Goal: Transaction & Acquisition: Purchase product/service

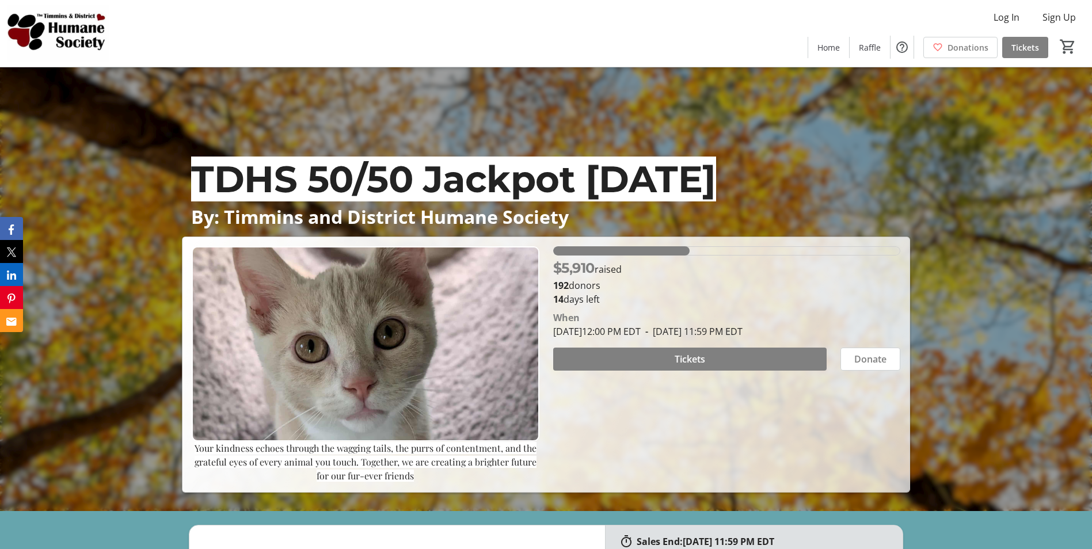
scroll to position [58, 0]
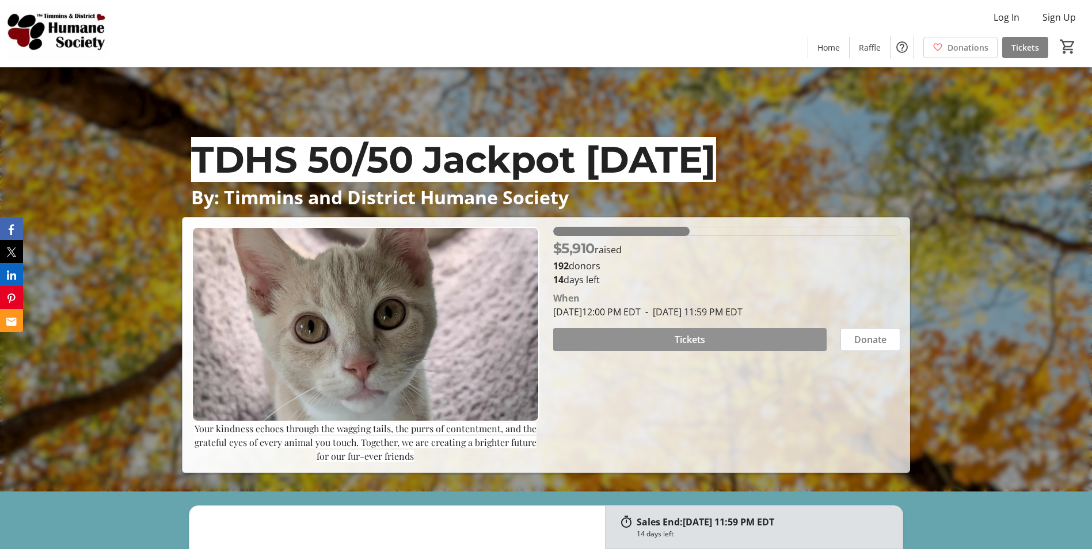
click at [708, 340] on span at bounding box center [689, 340] width 273 height 28
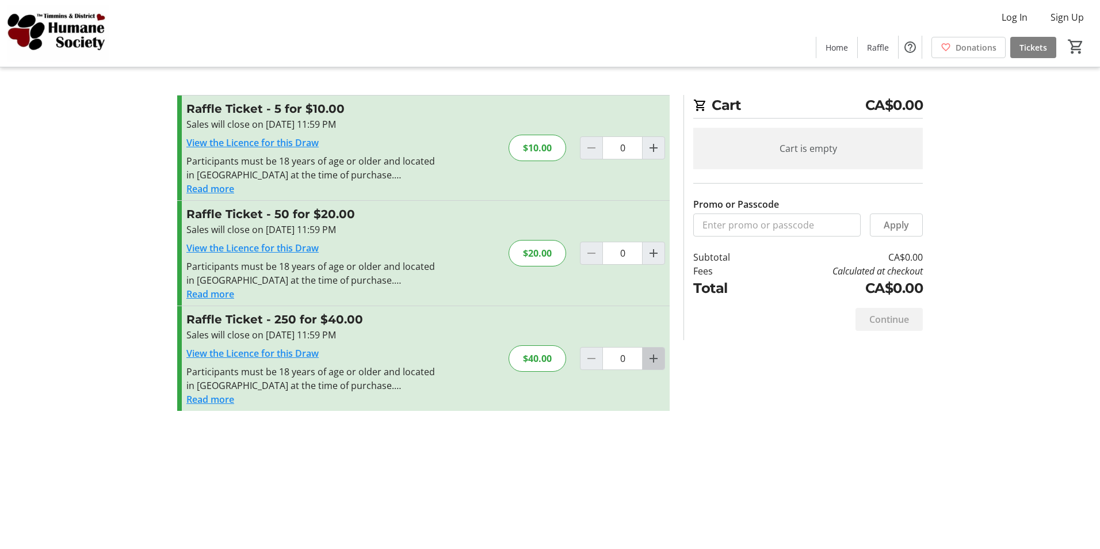
click at [649, 356] on mat-icon "Increment by one" at bounding box center [654, 359] width 14 height 14
type input "1"
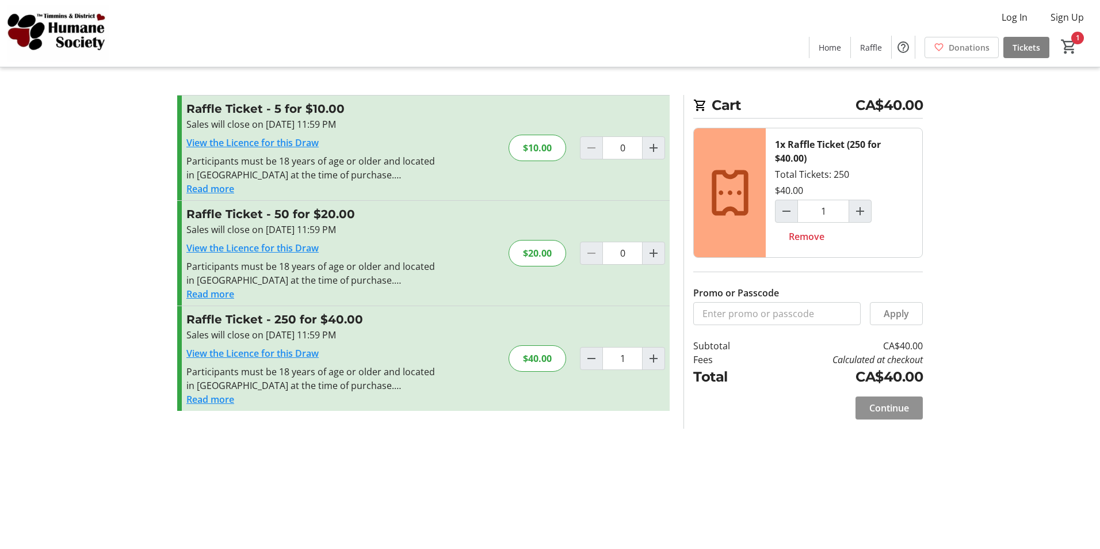
click at [892, 405] on span "Continue" at bounding box center [889, 408] width 40 height 14
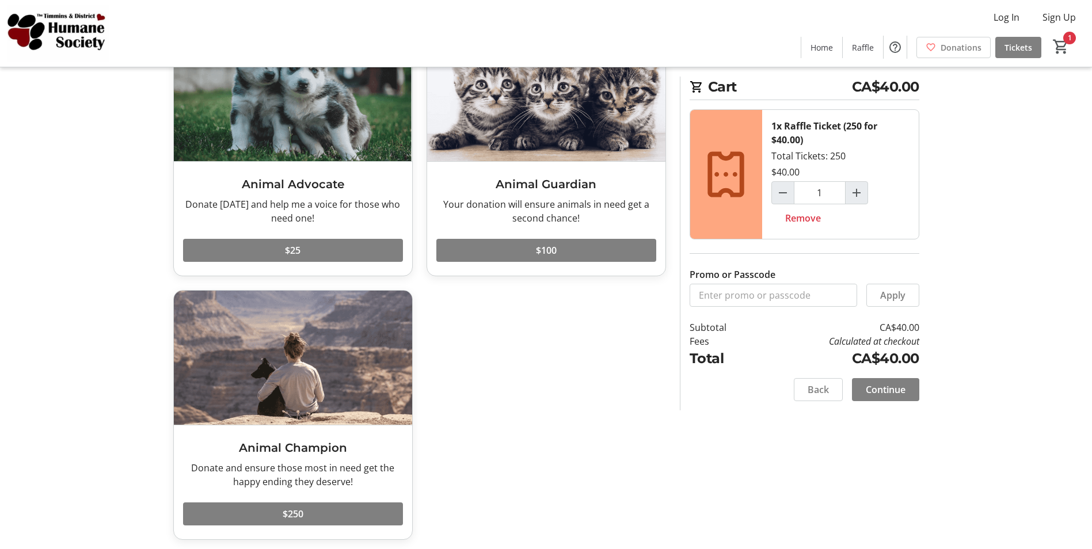
scroll to position [108, 0]
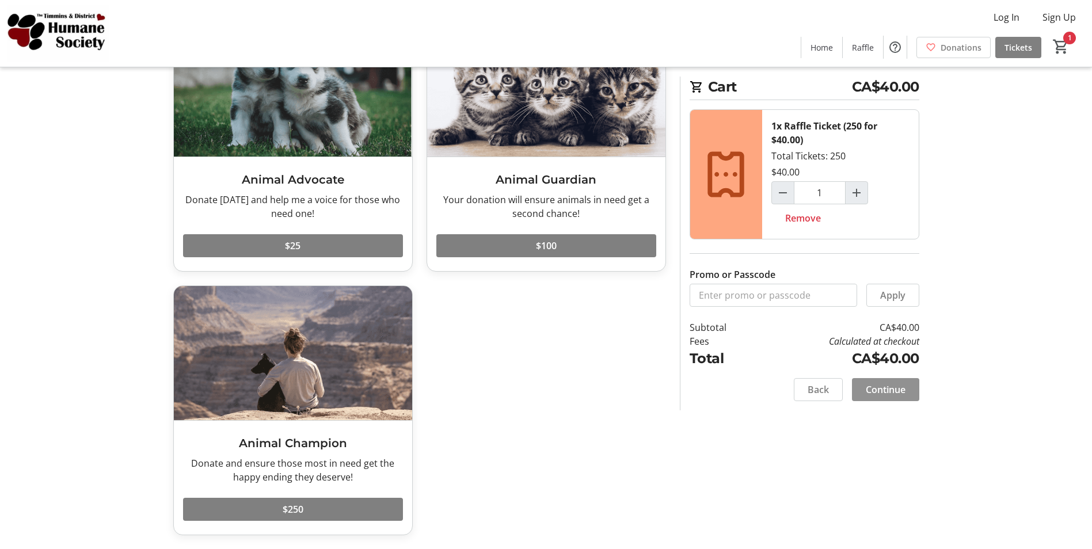
click at [884, 386] on span "Continue" at bounding box center [885, 390] width 40 height 14
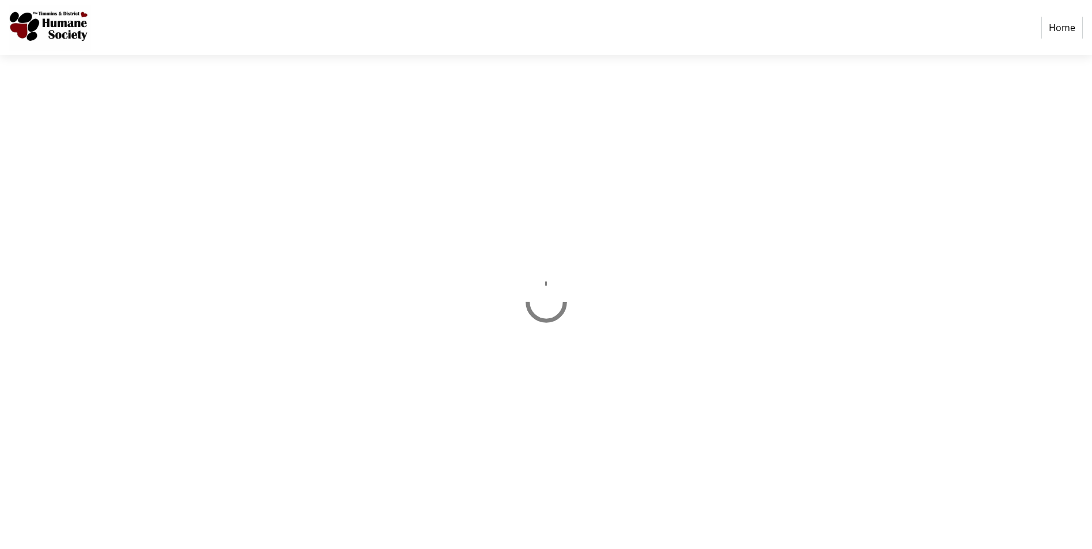
select select "CA"
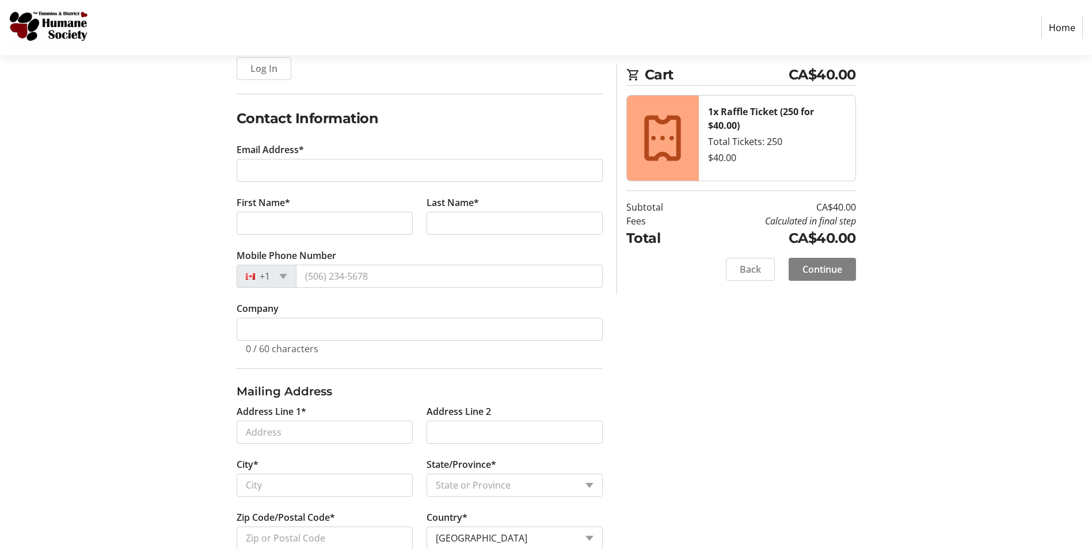
scroll to position [129, 0]
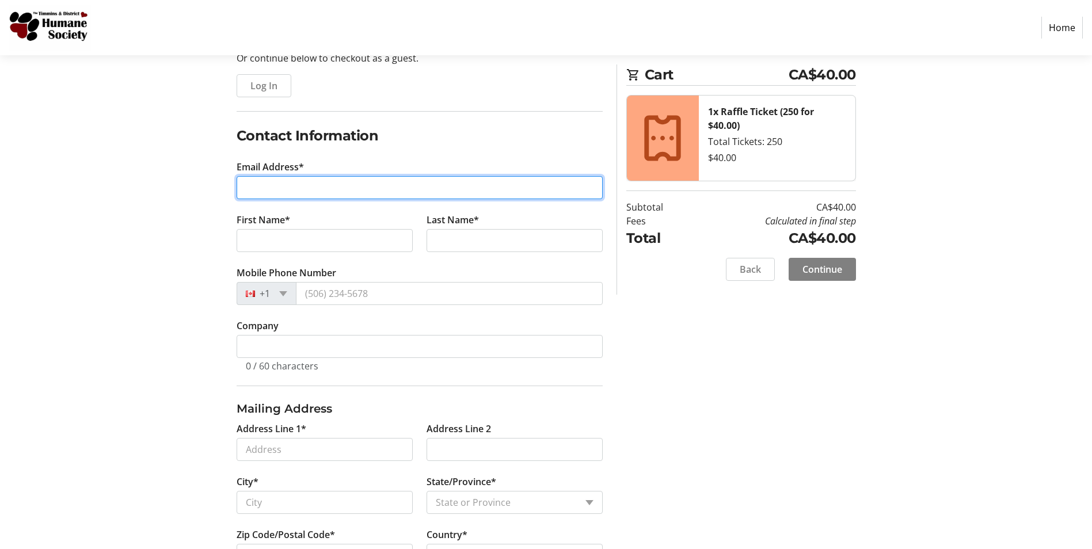
click at [303, 190] on input "Email Address*" at bounding box center [419, 187] width 366 height 23
type input "[EMAIL_ADDRESS][DOMAIN_NAME]"
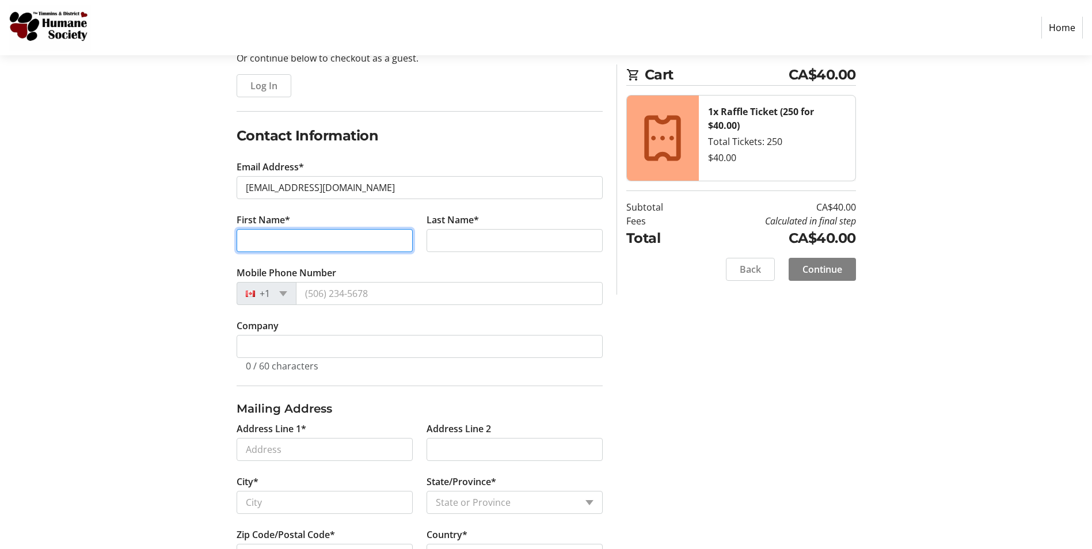
type input "[PERSON_NAME]"
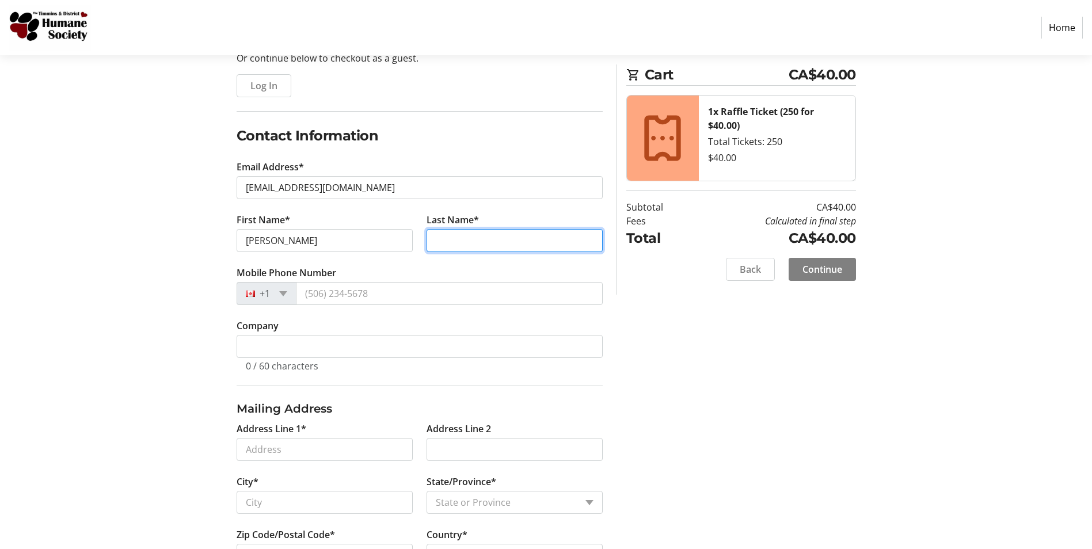
type input "[PERSON_NAME]"
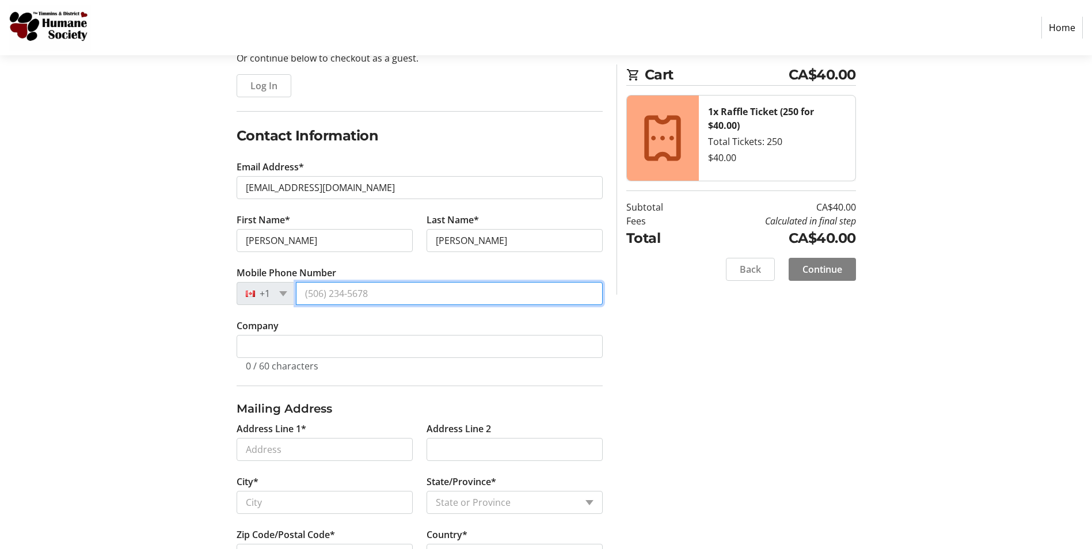
type input "[PHONE_NUMBER]"
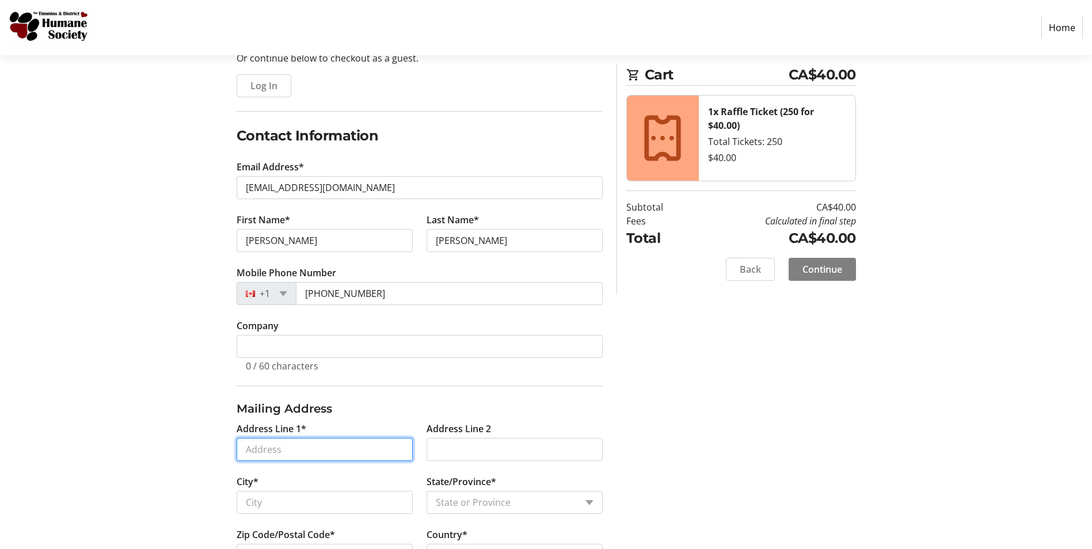
type input "[STREET_ADDRESS]"
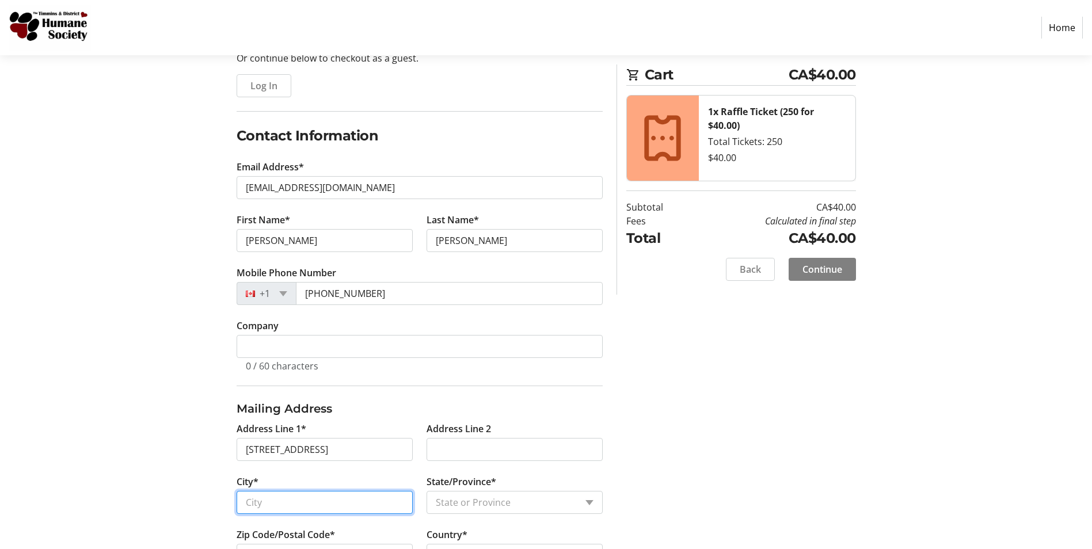
type input "TIMMINS"
type input "P4R1N4"
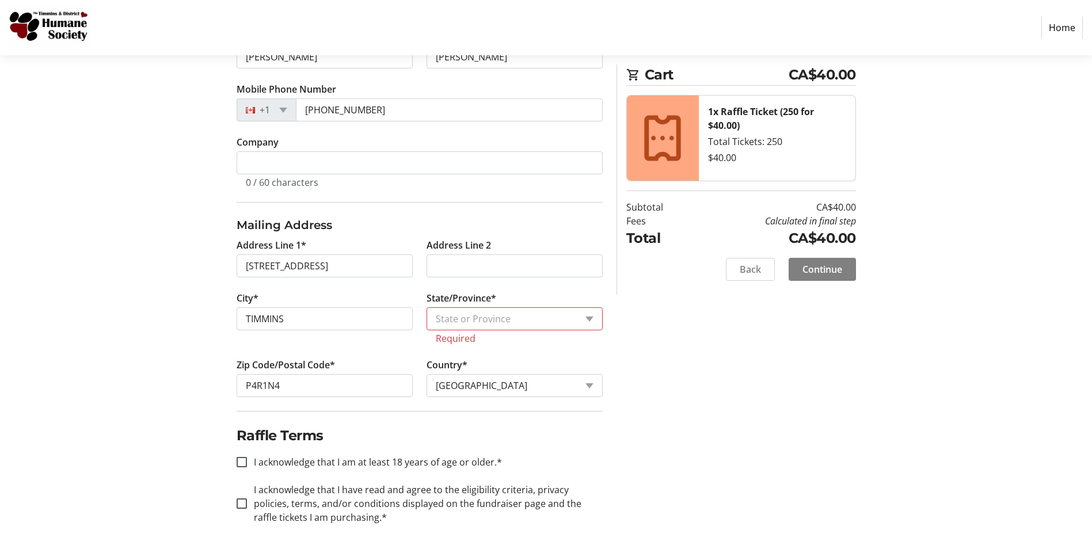
scroll to position [316, 0]
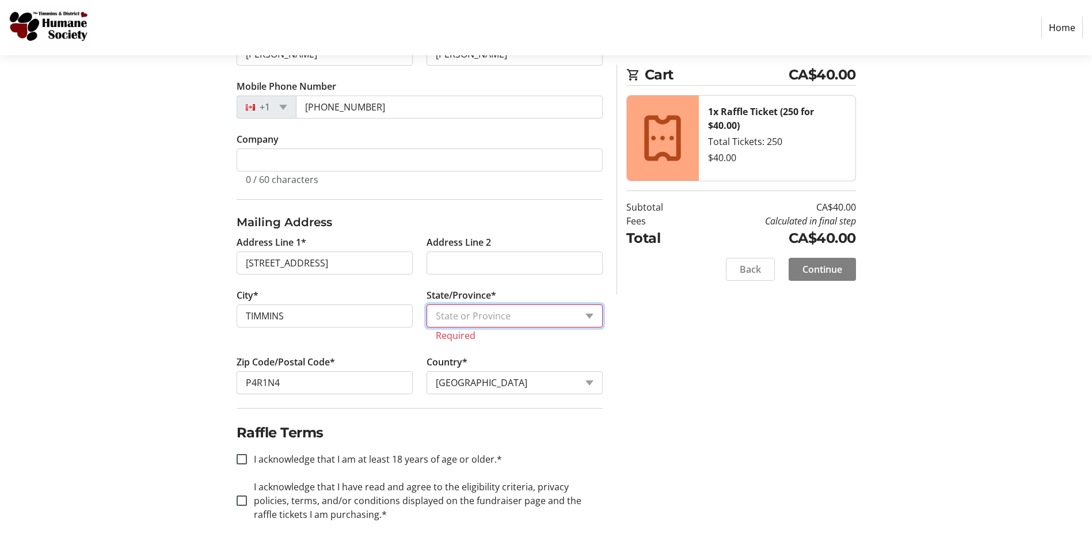
click at [592, 319] on select "State or Province State or Province [GEOGRAPHIC_DATA] [GEOGRAPHIC_DATA] [GEOGRA…" at bounding box center [514, 315] width 176 height 23
select select "ON"
click at [426, 318] on select "State or Province State or Province [GEOGRAPHIC_DATA] [GEOGRAPHIC_DATA] [GEOGRA…" at bounding box center [514, 315] width 176 height 23
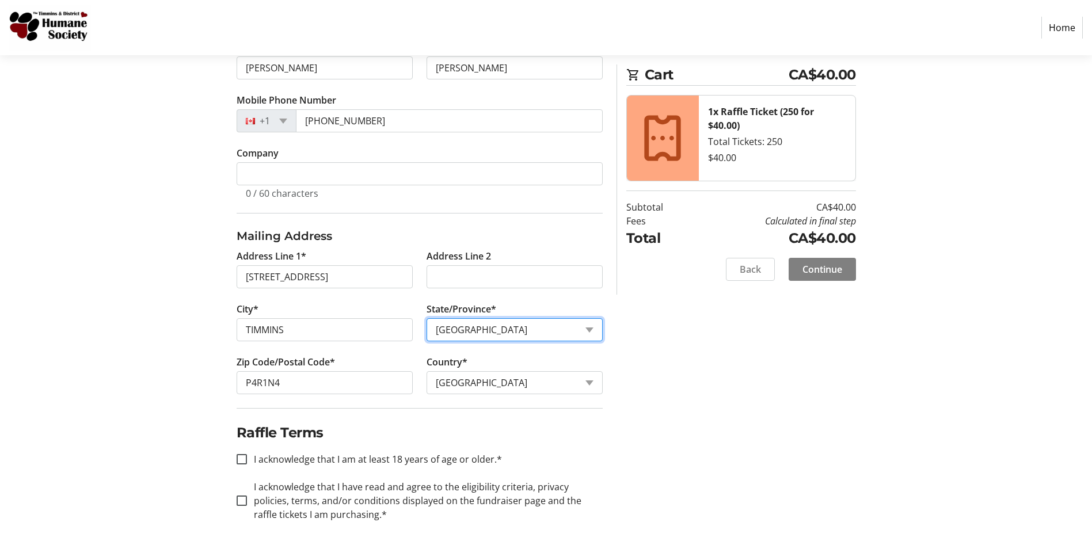
scroll to position [302, 0]
click at [246, 460] on input "I acknowledge that I am at least 18 years of age or older.*" at bounding box center [241, 459] width 10 height 10
checkbox input "true"
click at [235, 501] on div at bounding box center [242, 501] width 28 height 28
checkbox input "true"
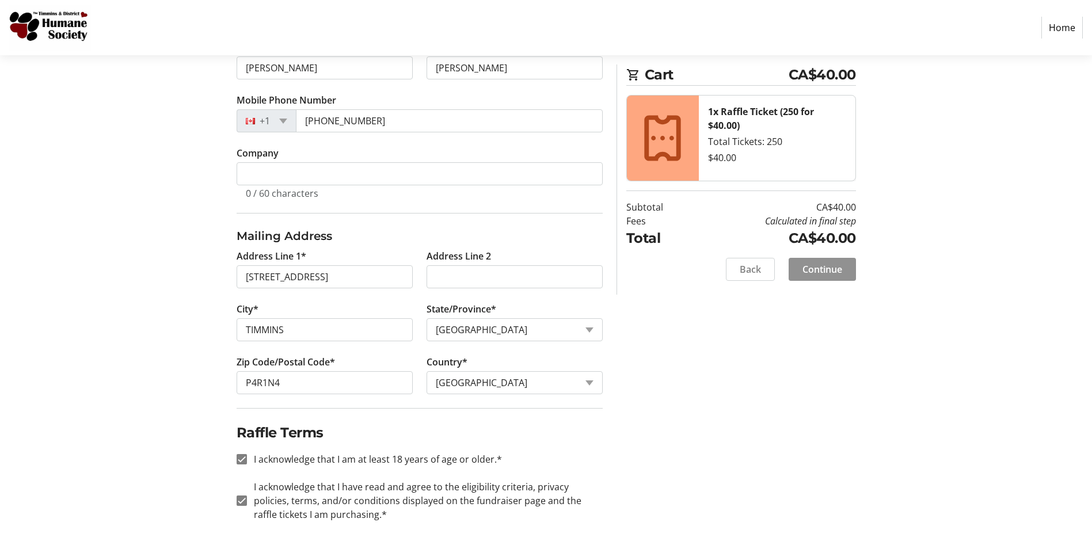
click at [822, 262] on span at bounding box center [821, 269] width 67 height 28
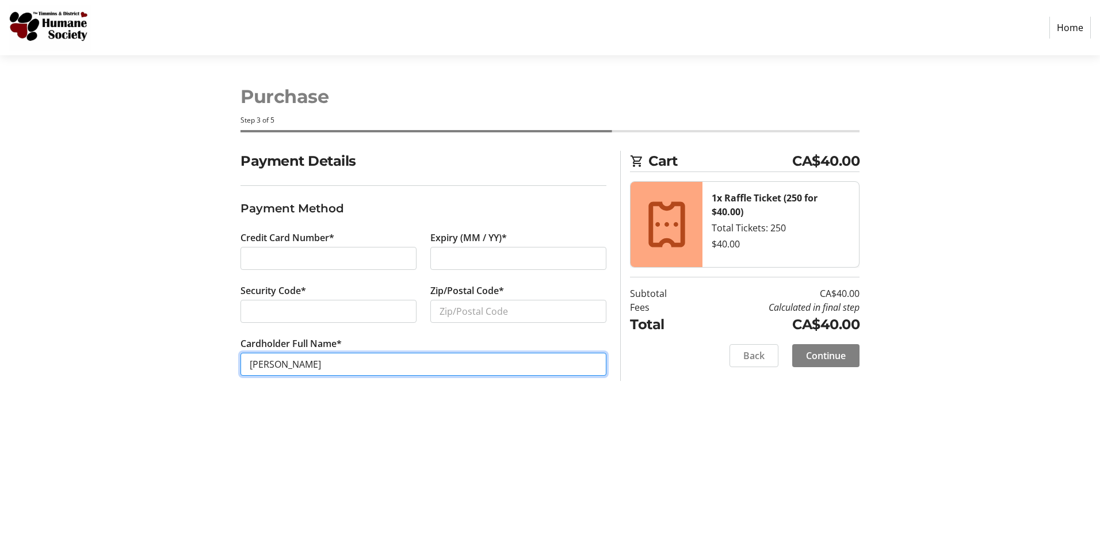
click at [274, 367] on input "Yvan-Regis Roberge" at bounding box center [424, 364] width 366 height 23
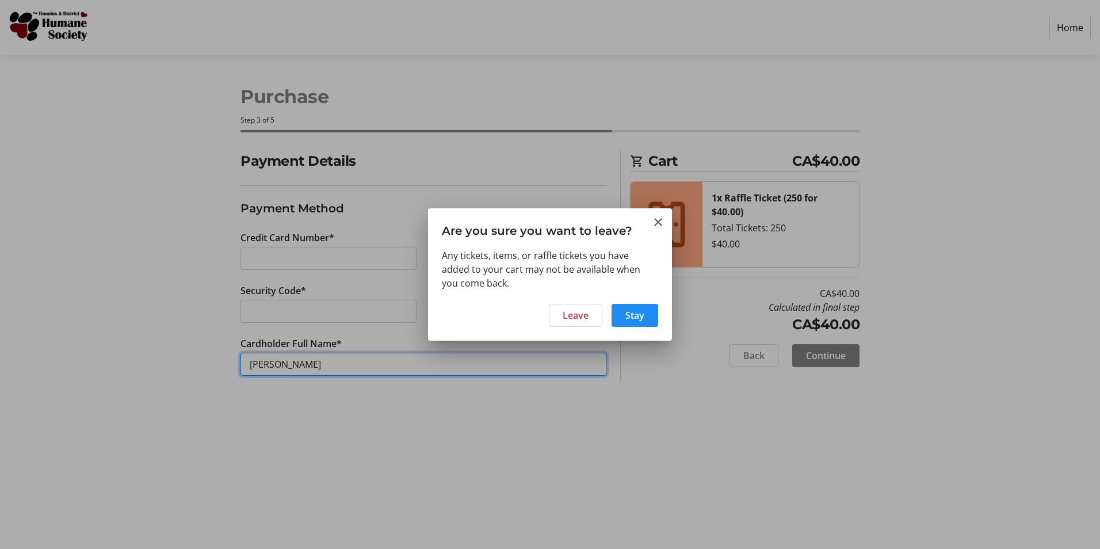
type input "Regis Roberge"
click at [578, 314] on span "Leave" at bounding box center [576, 315] width 26 height 14
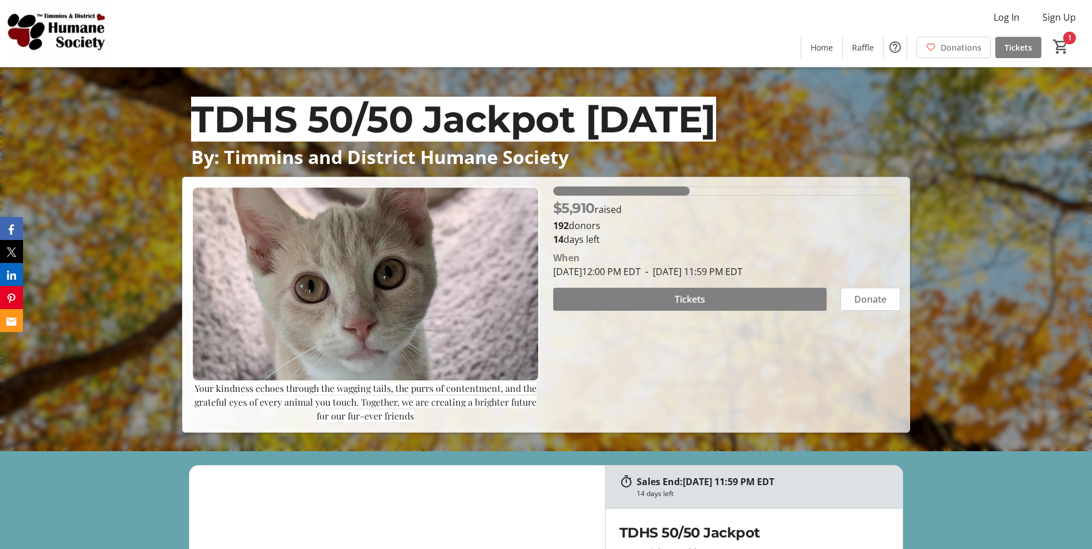
scroll to position [115, 0]
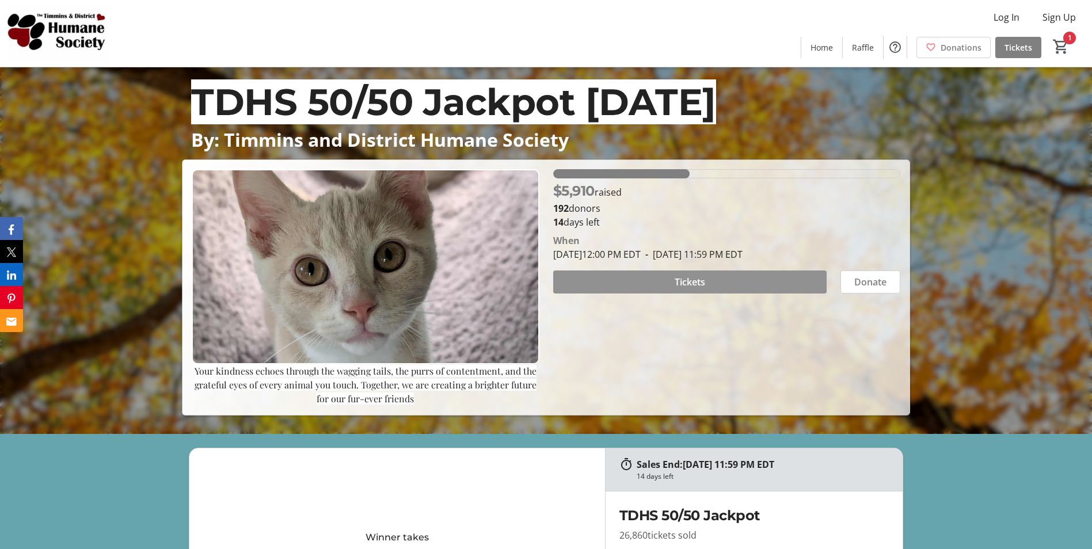
click at [618, 281] on span at bounding box center [689, 282] width 273 height 28
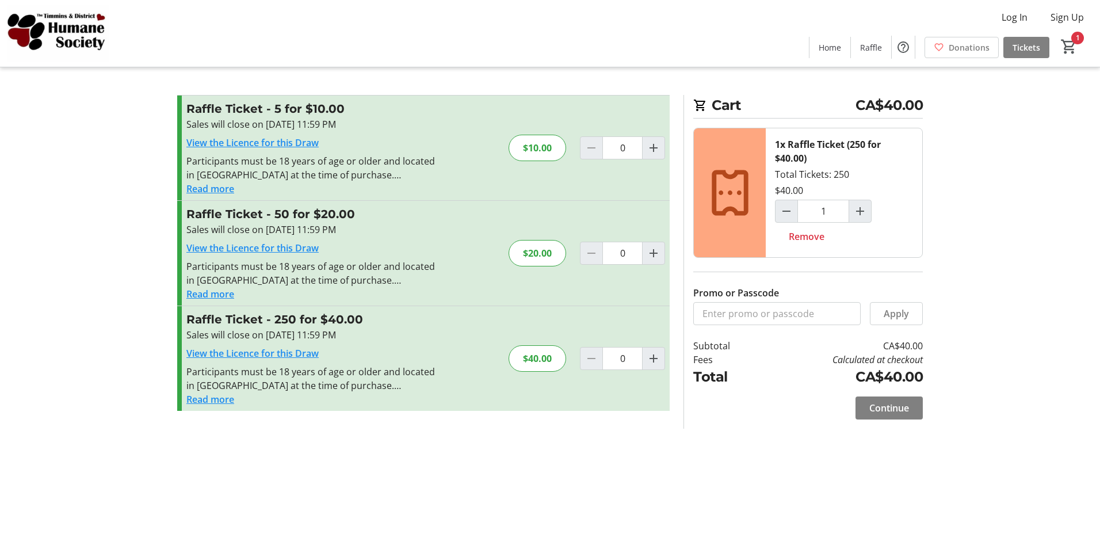
type input "1"
click at [869, 407] on span "Continue" at bounding box center [889, 408] width 40 height 14
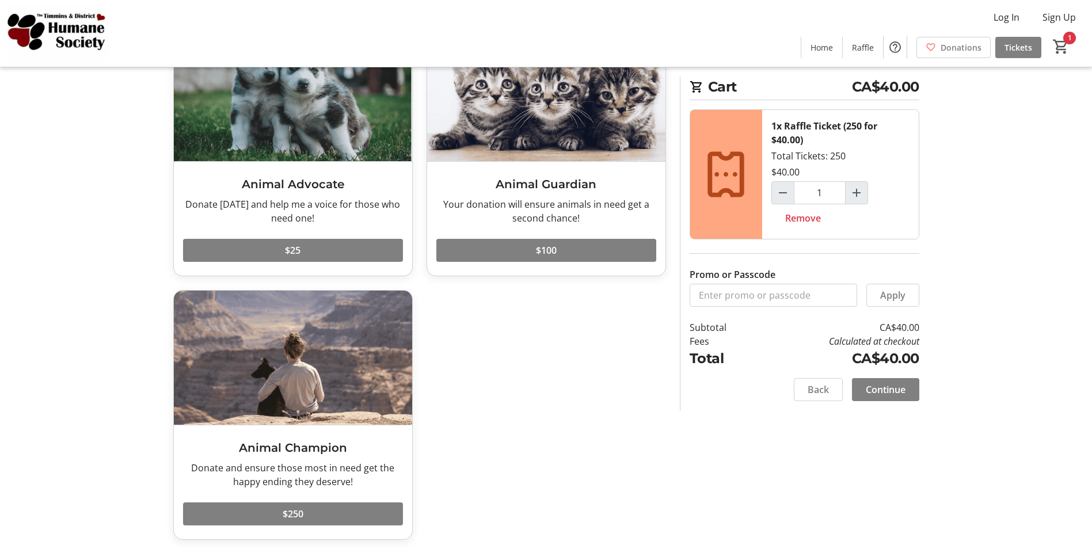
scroll to position [108, 0]
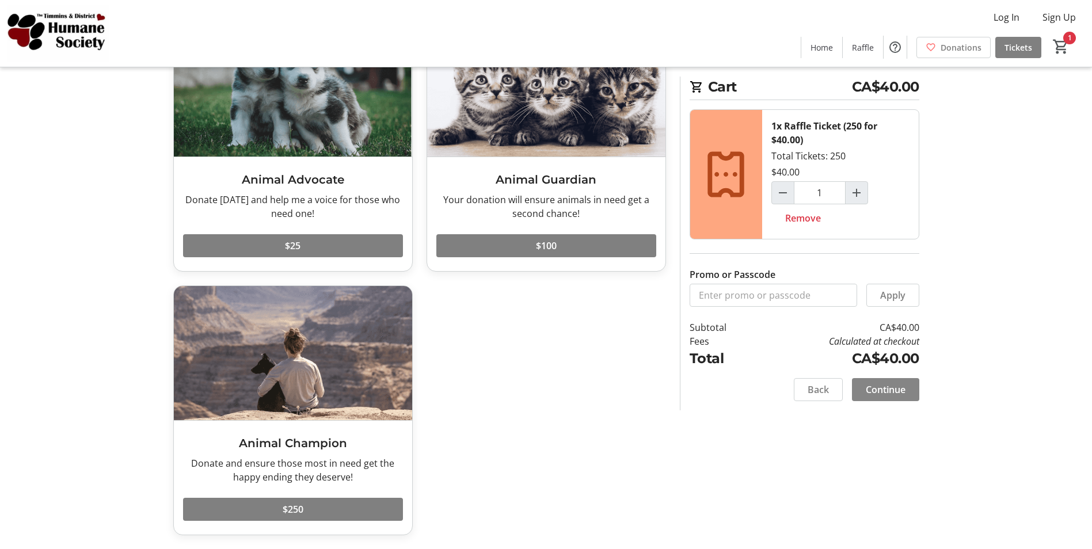
click at [905, 391] on span "Continue" at bounding box center [885, 390] width 40 height 14
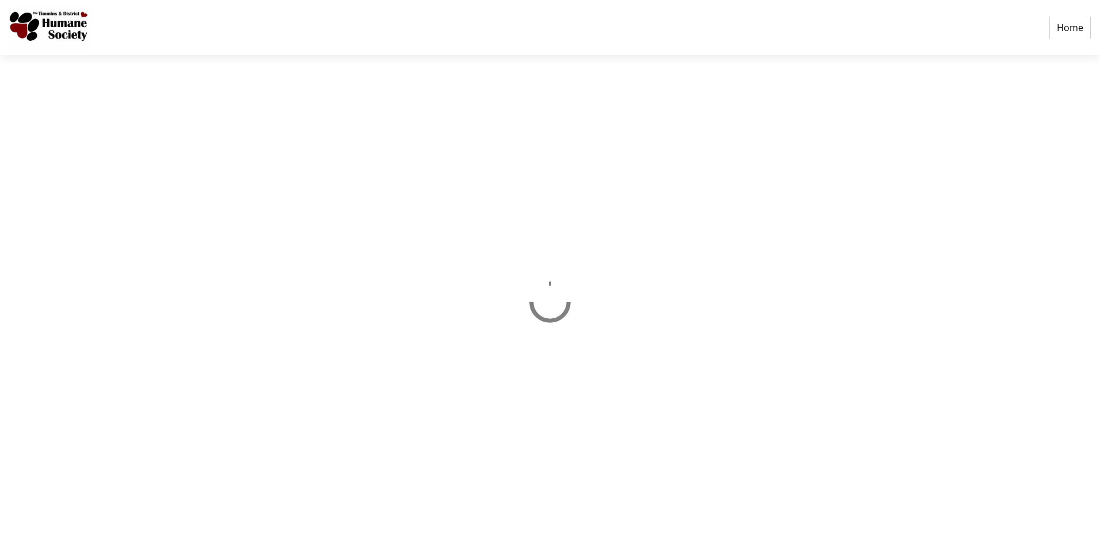
select select "CA"
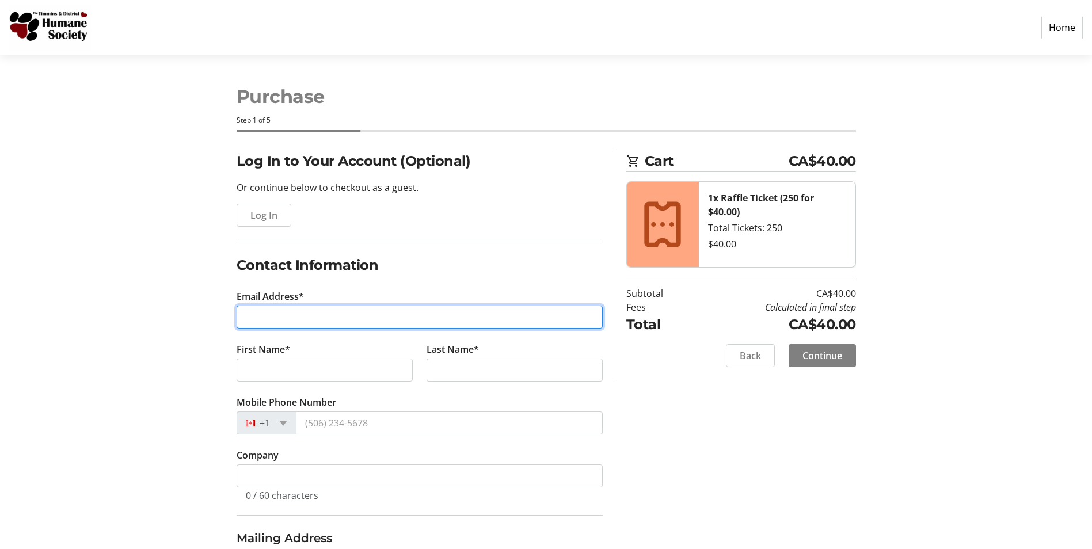
click at [273, 316] on input "Email Address*" at bounding box center [419, 317] width 366 height 23
type input "[EMAIL_ADDRESS][DOMAIN_NAME]"
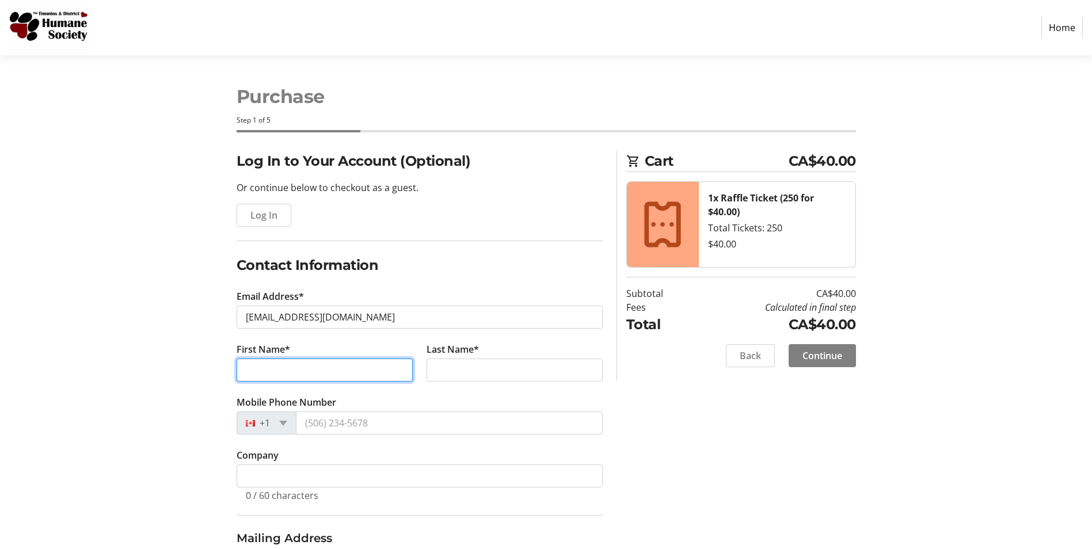
type input "[PERSON_NAME]"
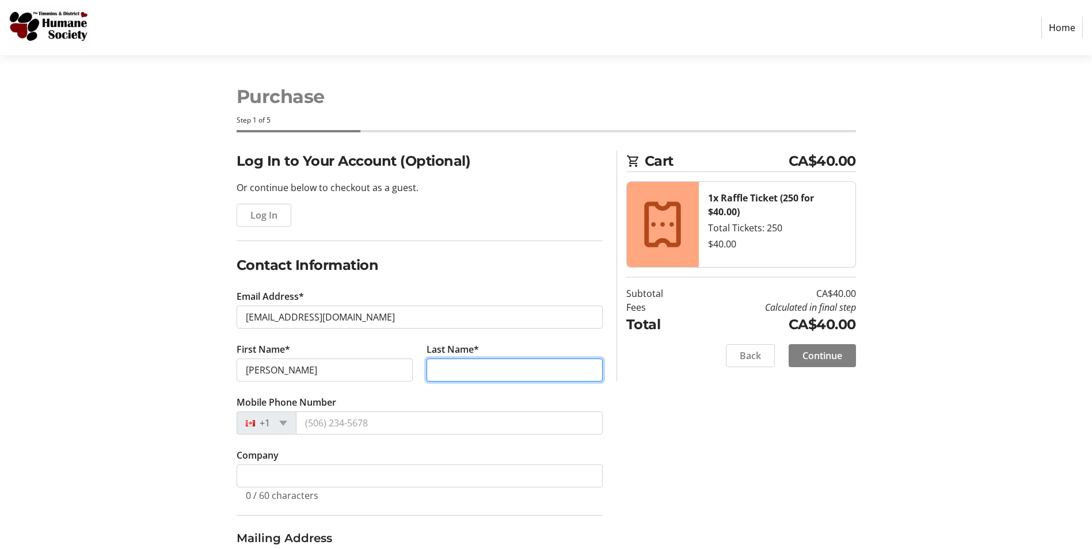
type input "[PERSON_NAME]"
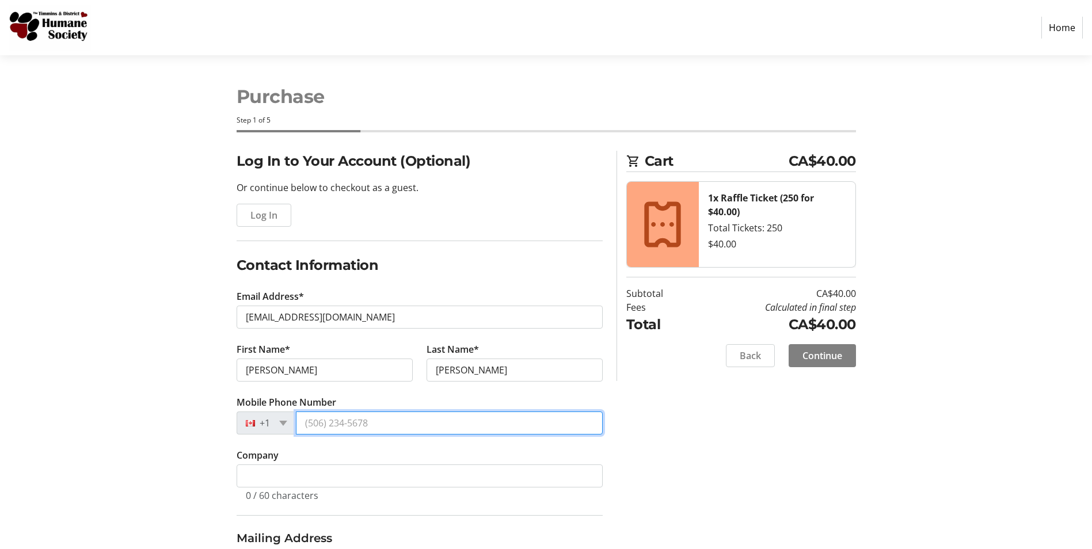
type input "[PHONE_NUMBER]"
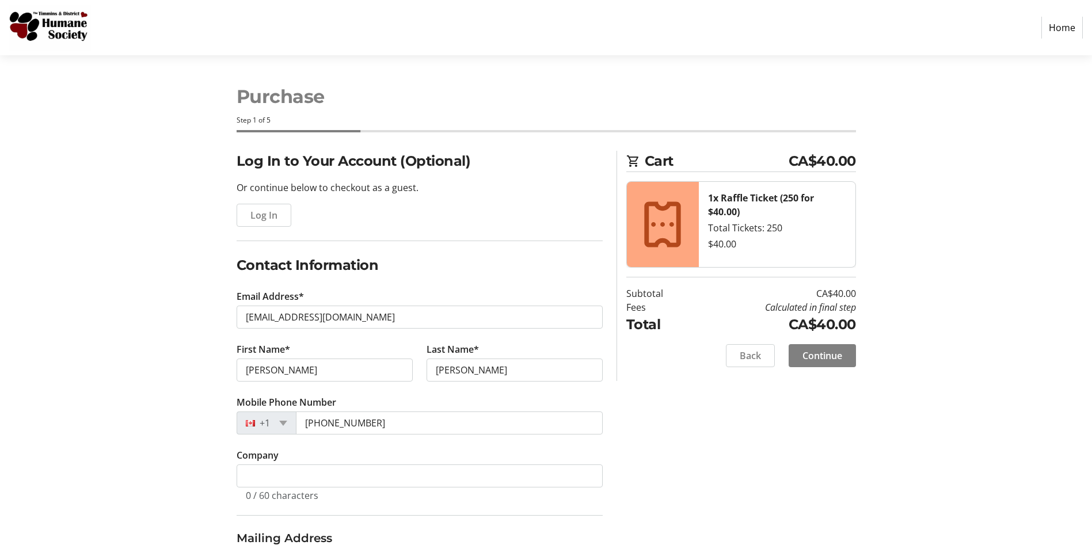
type input "[STREET_ADDRESS]"
type input "TIMMINS"
select select "ON"
type input "P4R1N4"
click at [266, 370] on input "[PERSON_NAME]" at bounding box center [324, 369] width 176 height 23
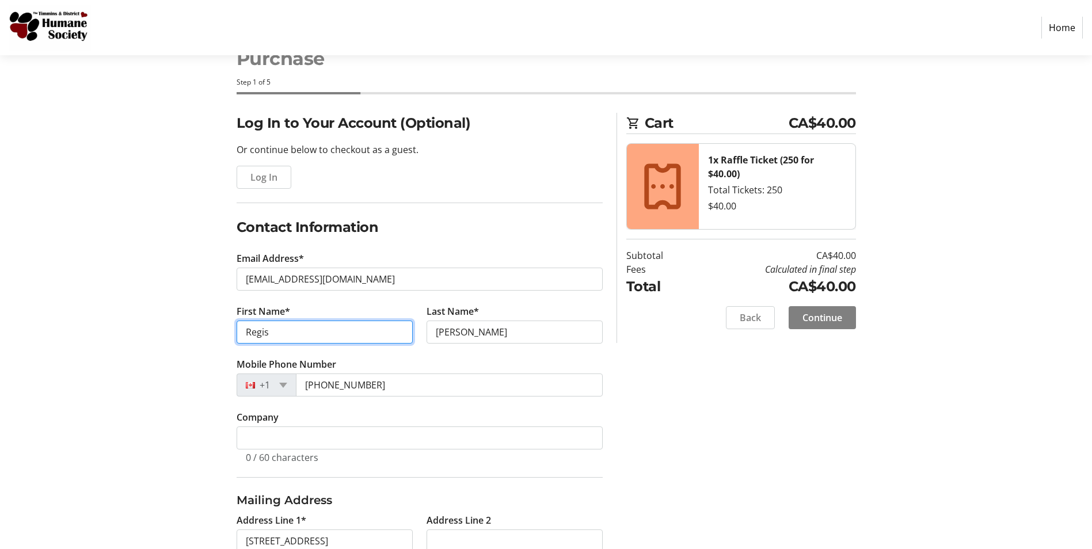
scroll to position [58, 0]
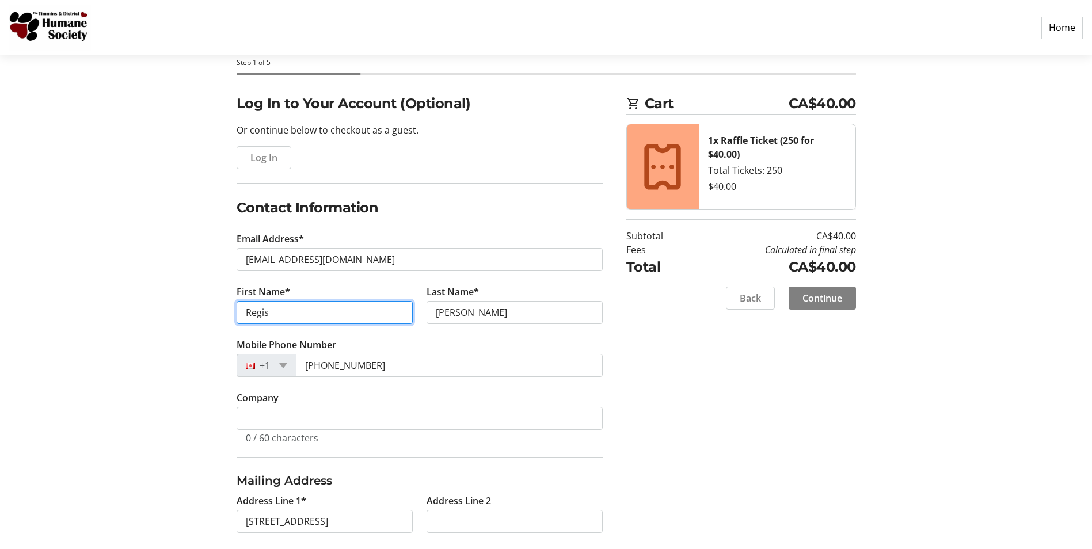
click at [290, 315] on input "Regis" at bounding box center [324, 312] width 176 height 23
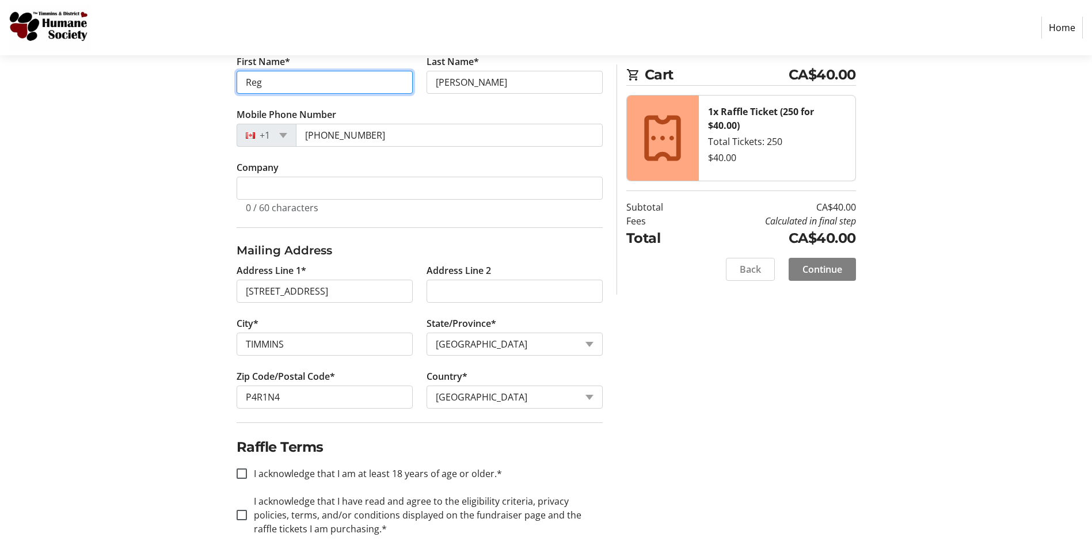
scroll to position [302, 0]
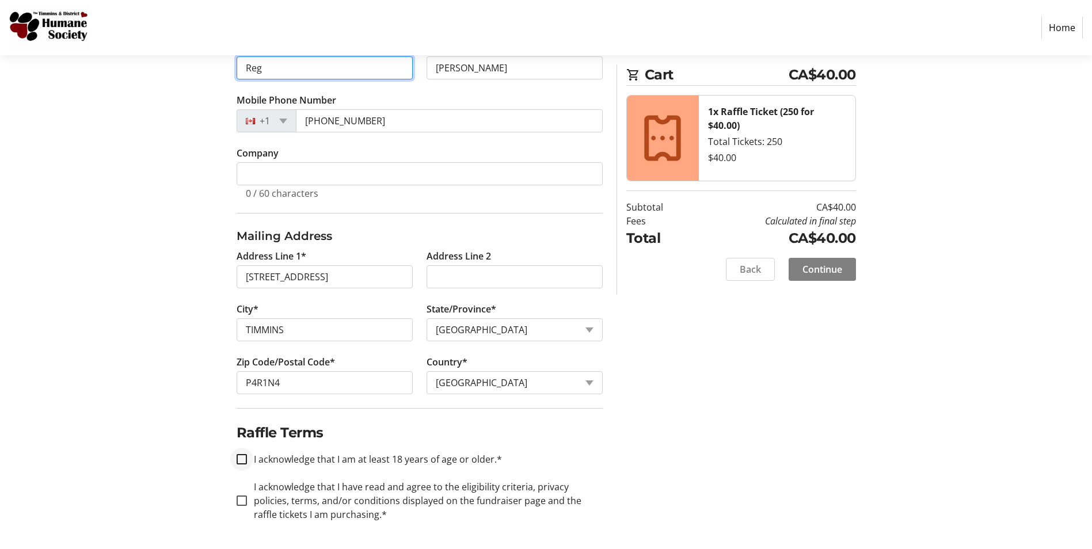
type input "Reg"
click at [242, 456] on input "I acknowledge that I am at least 18 years of age or older.*" at bounding box center [241, 459] width 10 height 10
checkbox input "true"
click at [239, 502] on input "I acknowledge that I have read and agree to the eligibility criteria, privacy p…" at bounding box center [241, 500] width 10 height 10
checkbox input "true"
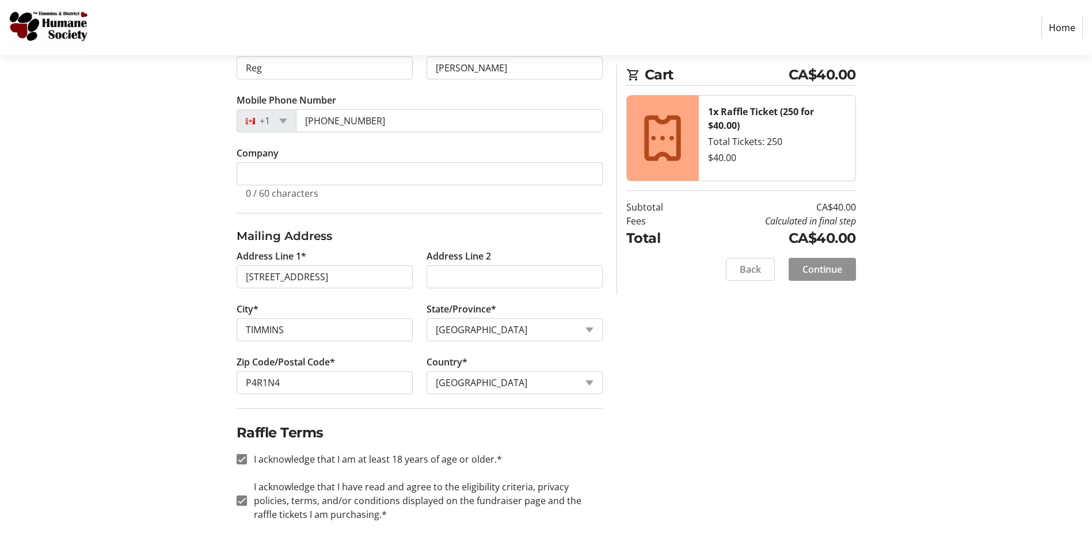
click at [812, 261] on span at bounding box center [821, 269] width 67 height 28
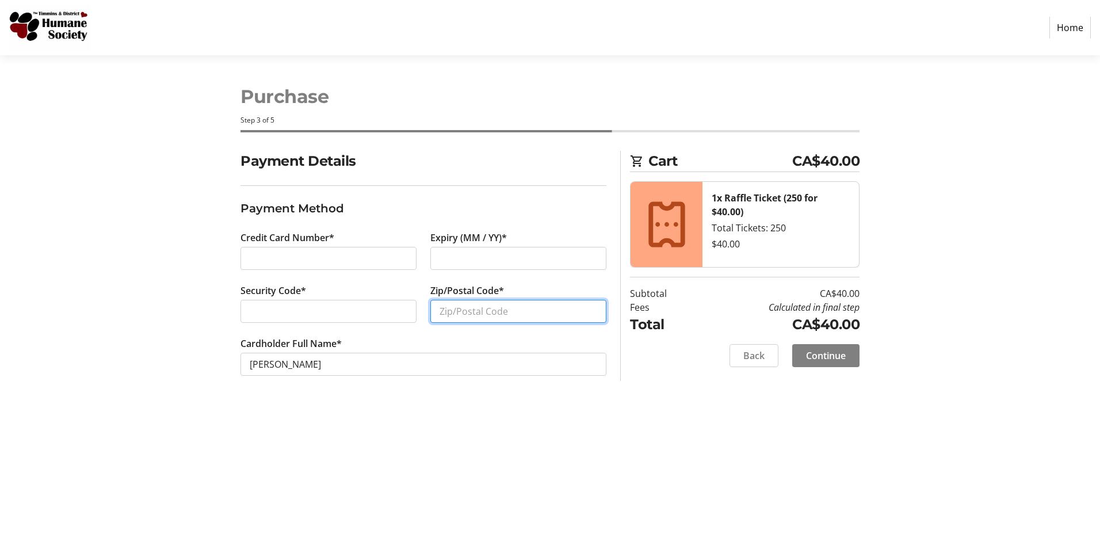
click at [464, 313] on input "Zip/Postal Code*" at bounding box center [518, 311] width 176 height 23
type input "P4R1N4"
click at [819, 360] on span "Continue" at bounding box center [826, 356] width 40 height 14
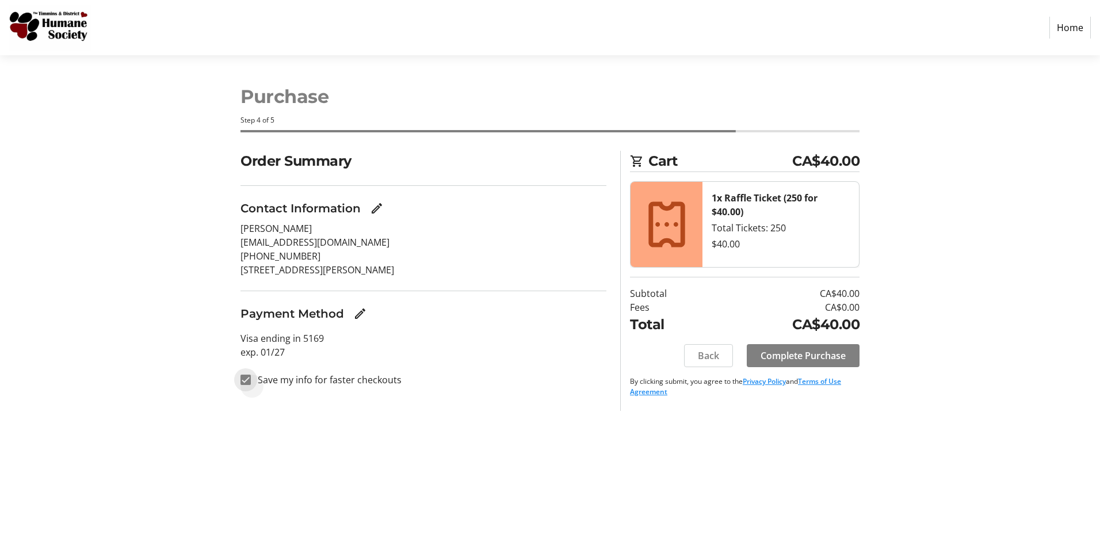
click at [246, 379] on input "Save my info for faster checkouts" at bounding box center [246, 380] width 10 height 10
checkbox input "false"
click at [810, 357] on span "Complete Purchase" at bounding box center [803, 356] width 85 height 14
